Goal: Task Accomplishment & Management: Use online tool/utility

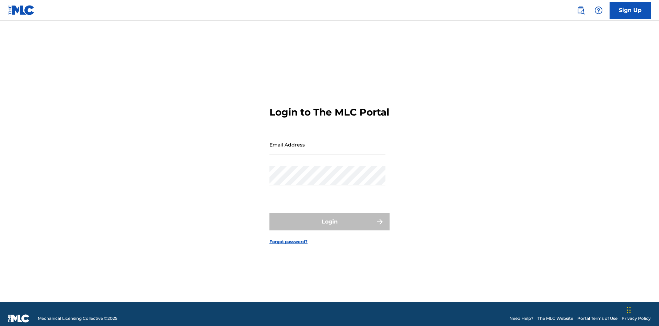
scroll to position [9, 0]
click at [328, 141] on input "Email Address" at bounding box center [328, 145] width 116 height 20
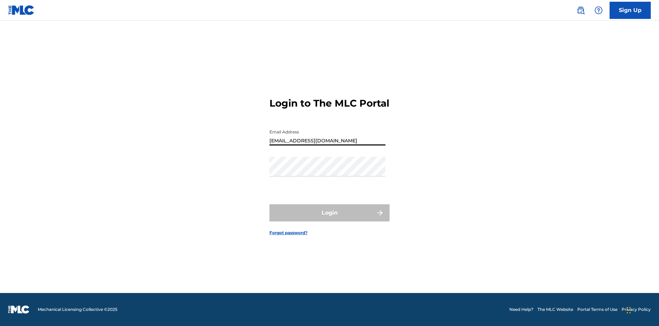
type input "[EMAIL_ADDRESS][DOMAIN_NAME]"
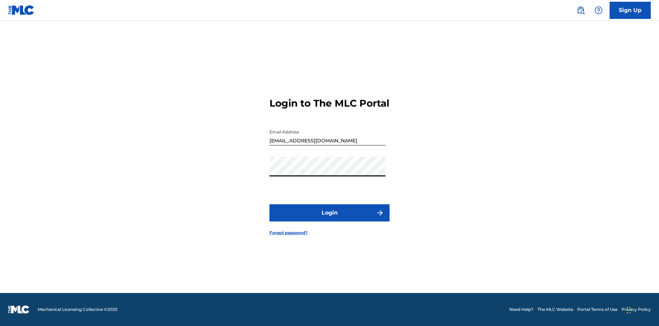
click at [330, 218] on button "Login" at bounding box center [330, 212] width 120 height 17
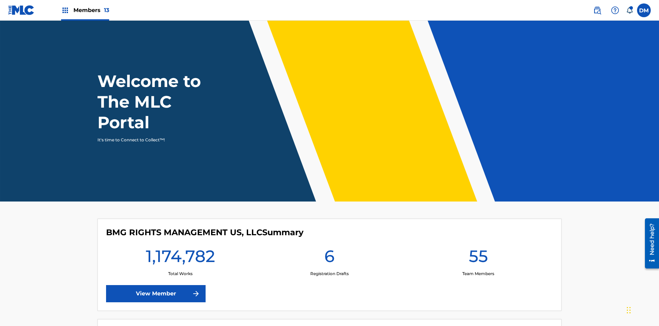
click at [85, 10] on span "Members 13" at bounding box center [91, 10] width 36 height 8
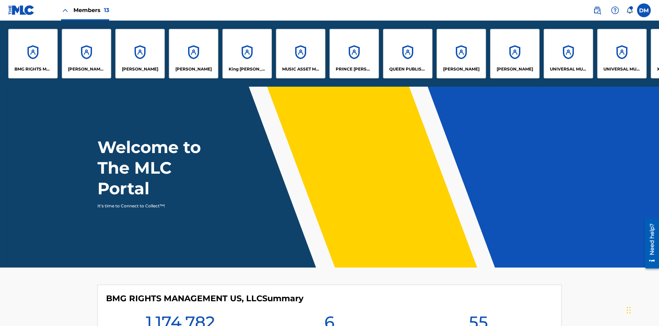
click at [33, 69] on p "BMG RIGHTS MANAGEMENT US, LLC" at bounding box center [32, 69] width 37 height 6
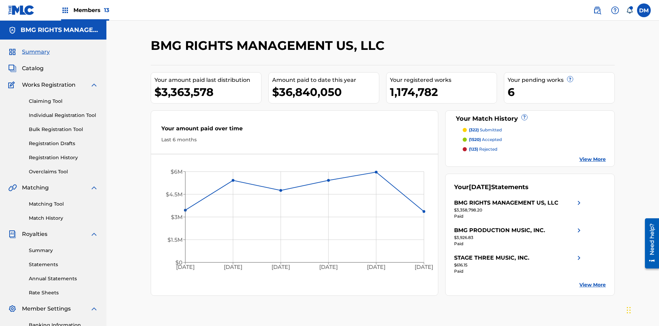
click at [64, 168] on link "Overclaims Tool" at bounding box center [63, 171] width 69 height 7
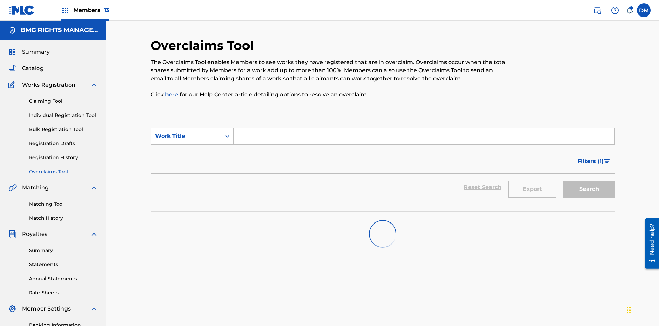
click at [591, 157] on span "Filters ( 1 )" at bounding box center [591, 161] width 26 height 8
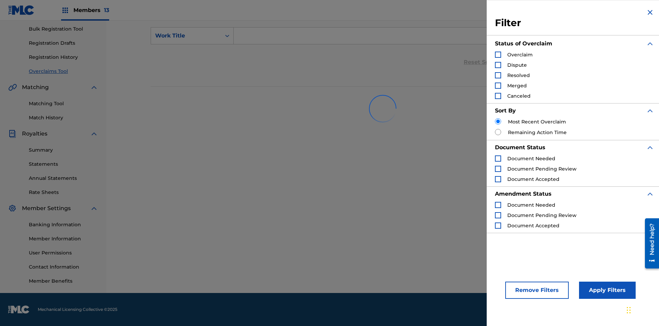
click at [498, 55] on div "Search Form" at bounding box center [498, 55] width 6 height 6
click at [606, 290] on button "Apply Filters" at bounding box center [607, 289] width 57 height 17
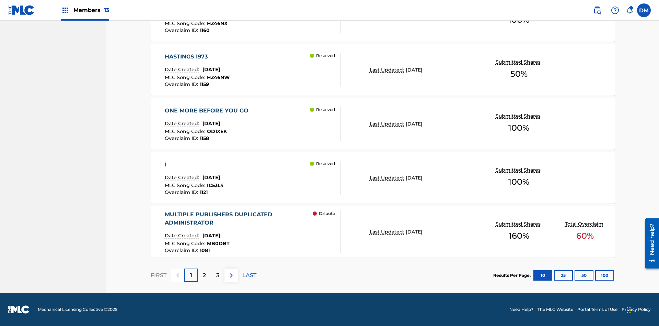
click at [595, 275] on button "100" at bounding box center [604, 275] width 19 height 10
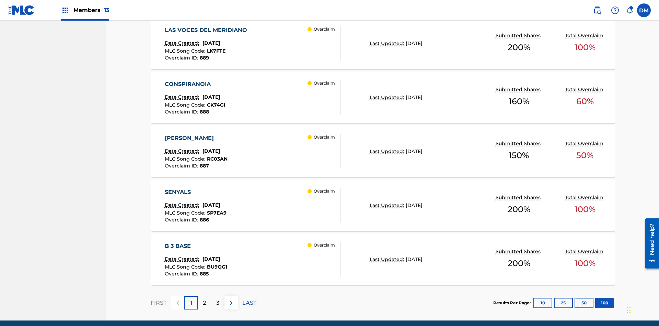
scroll to position [535, 0]
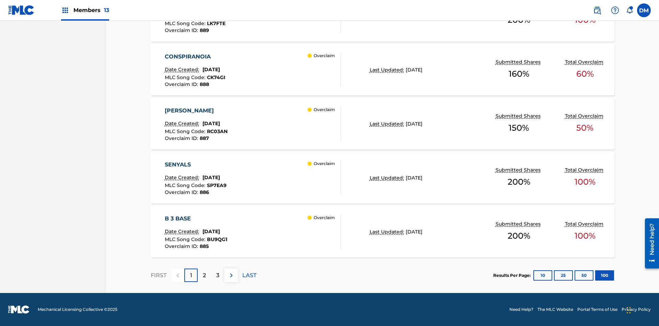
click at [383, 70] on p "Last Updated:" at bounding box center [388, 69] width 36 height 7
